Goal: Transaction & Acquisition: Purchase product/service

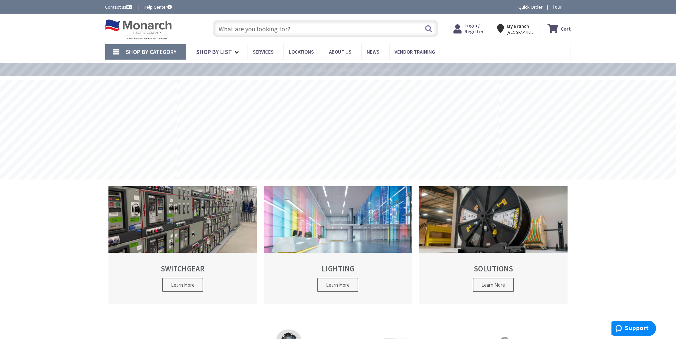
click at [253, 31] on input "text" at bounding box center [325, 28] width 225 height 17
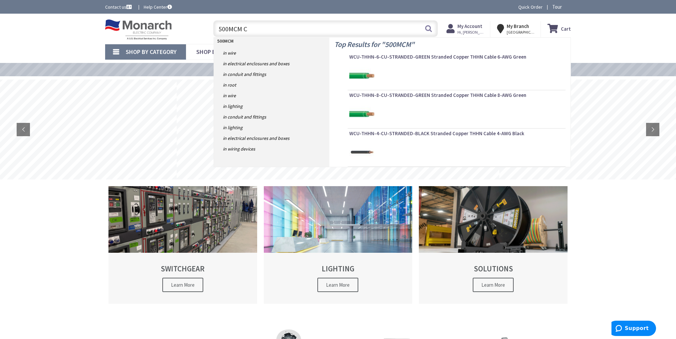
type input "500MCM CU"
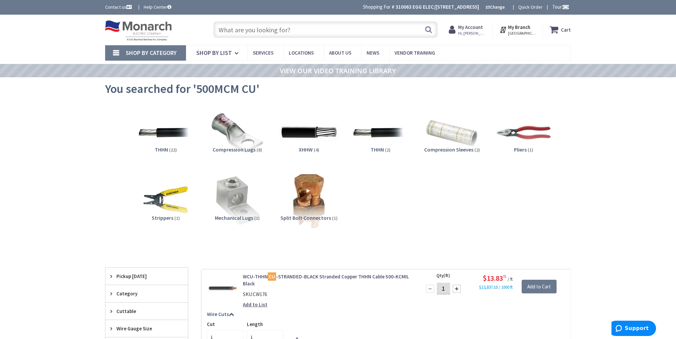
click at [316, 129] on img at bounding box center [309, 133] width 60 height 60
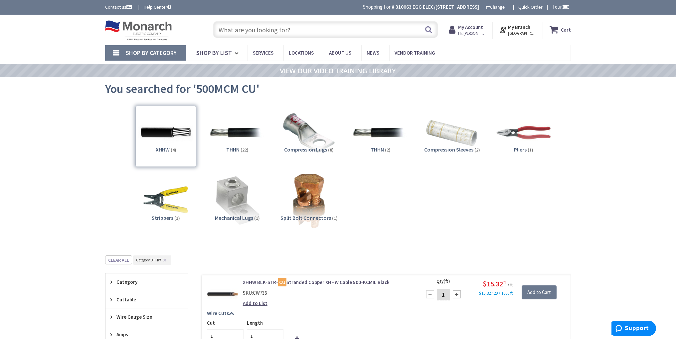
click at [149, 89] on span "You searched for '500MCM CU'" at bounding box center [182, 88] width 154 height 15
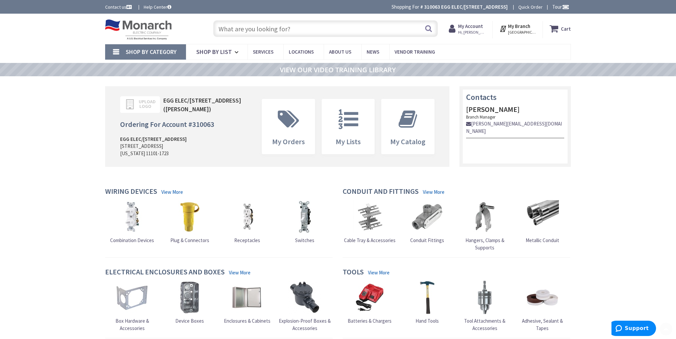
click at [218, 51] on span "Shop By List" at bounding box center [214, 52] width 36 height 8
click at [163, 50] on span "Shop By Category" at bounding box center [151, 52] width 51 height 8
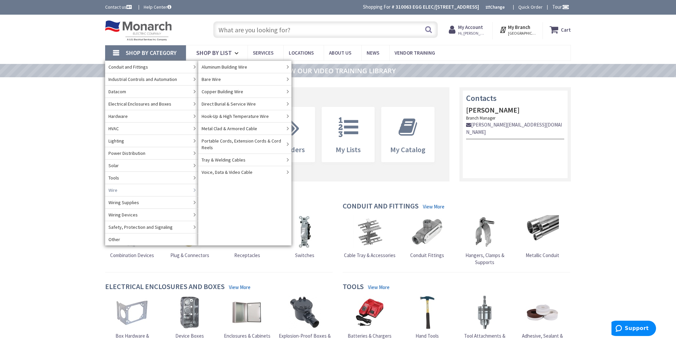
click at [162, 188] on link "Wire" at bounding box center [151, 190] width 93 height 12
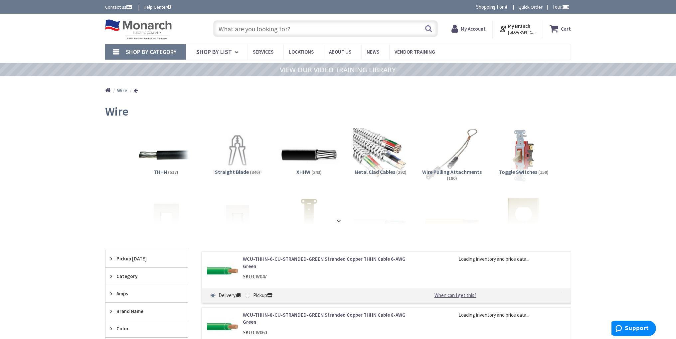
click at [308, 155] on img at bounding box center [309, 155] width 60 height 60
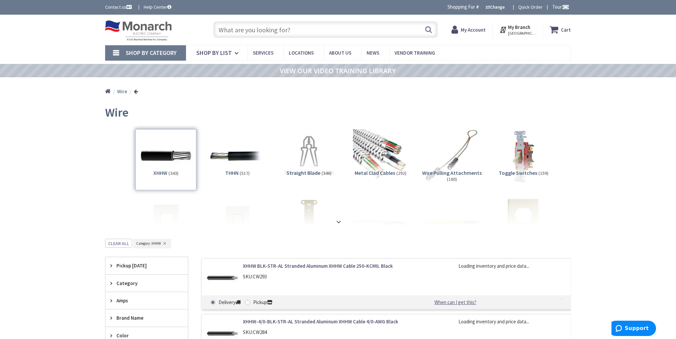
click at [260, 29] on input "text" at bounding box center [325, 29] width 225 height 17
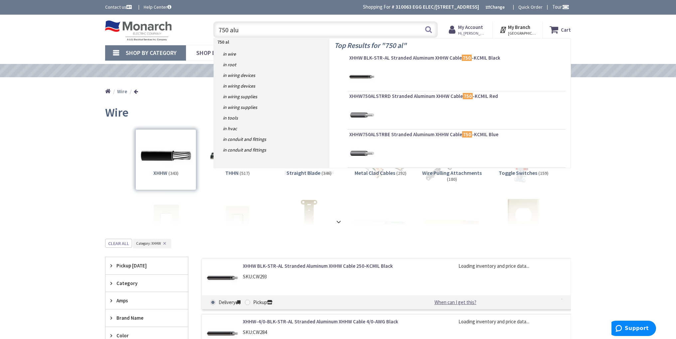
type input "750 alum"
